Goal: Information Seeking & Learning: Learn about a topic

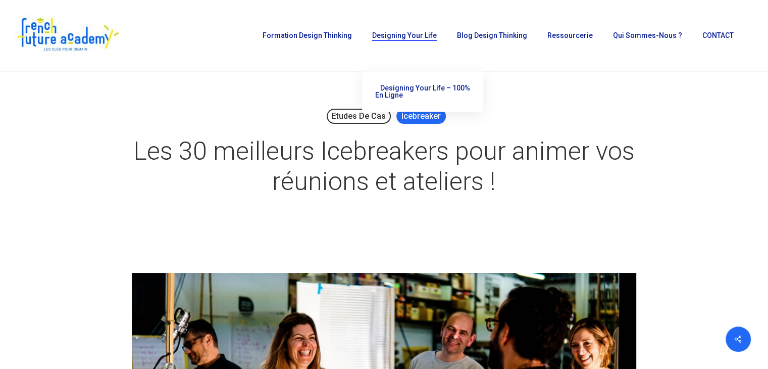
click at [418, 118] on link "Icebreaker" at bounding box center [422, 116] width 50 height 15
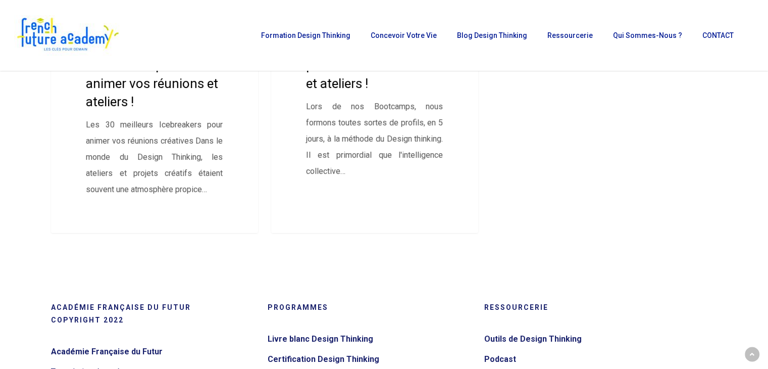
scroll to position [253, 0]
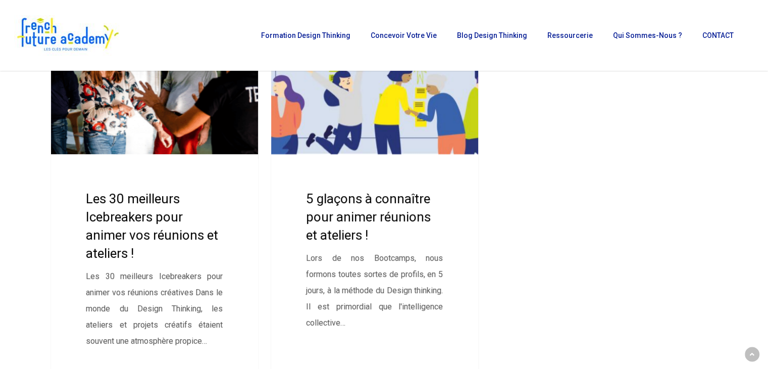
click at [135, 233] on link "Les 30 meilleurs Icebreakers pour animer vos réunions et ateliers !" at bounding box center [155, 200] width 208 height 370
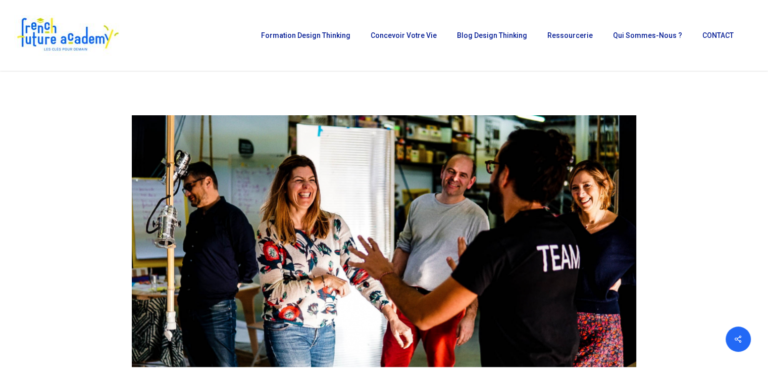
scroll to position [51, 0]
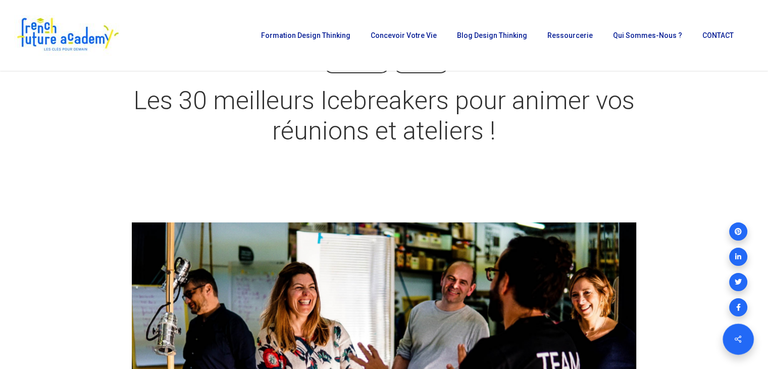
click at [739, 339] on icon at bounding box center [737, 338] width 25 height 25
click at [739, 337] on icon at bounding box center [737, 338] width 25 height 25
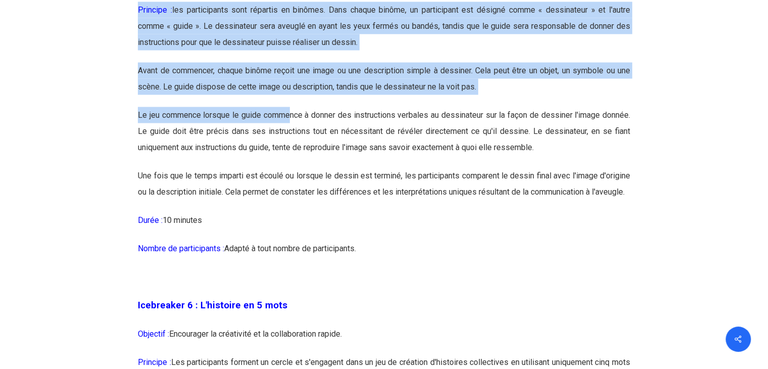
scroll to position [2071, 0]
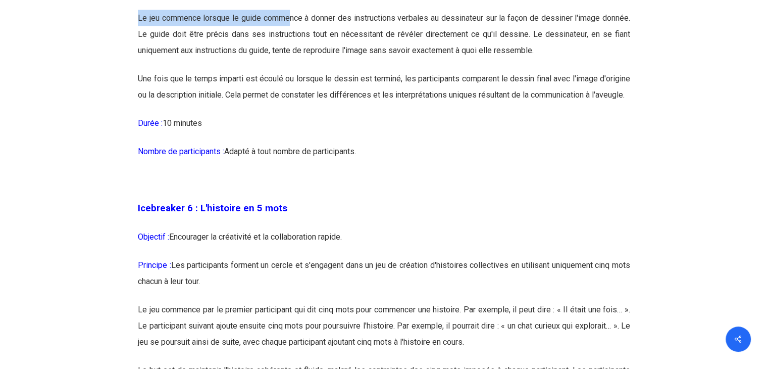
drag, startPoint x: 135, startPoint y: 67, endPoint x: 378, endPoint y: 168, distance: 262.7
copy div "Icebreaker 1 : Nommez votre super-pouvoir ! Objectif : Encourager l'expression …"
click at [471, 225] on p "Icebreaker 6 : L'histoire en 5 mots" at bounding box center [384, 214] width 493 height 29
